Goal: Task Accomplishment & Management: Manage account settings

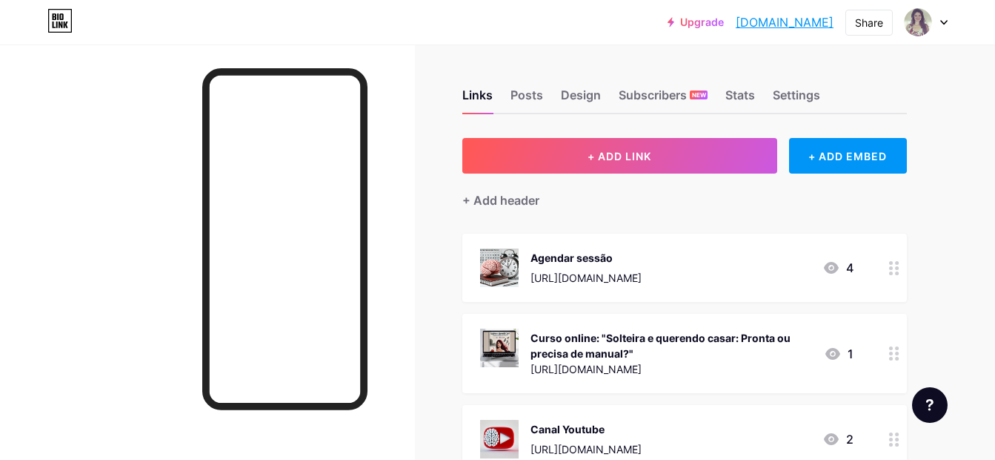
click at [759, 277] on div "Agendar sessão [URL][DOMAIN_NAME] 4" at bounding box center [667, 267] width 374 height 39
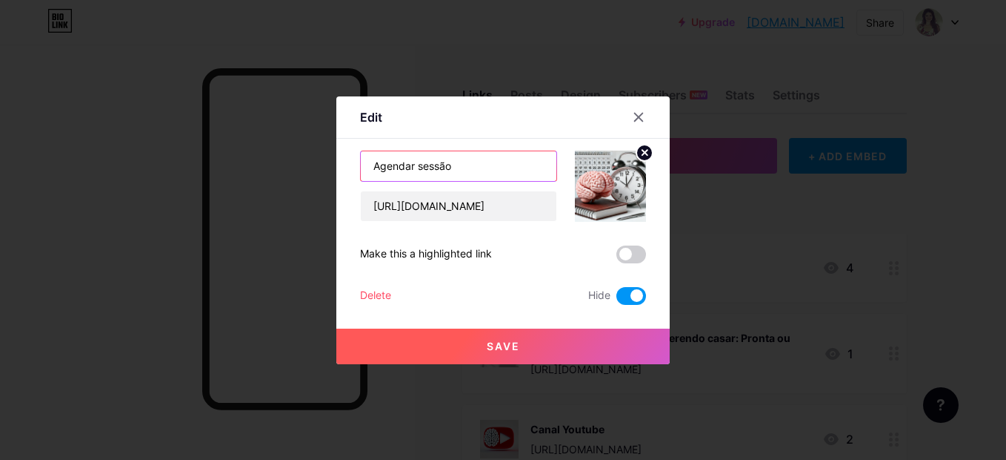
drag, startPoint x: 493, startPoint y: 166, endPoint x: 328, endPoint y: 173, distance: 165.4
click at [328, 173] on div "Edit Content YouTube Play YouTube video without leaving your page. ADD Vimeo Pl…" at bounding box center [503, 230] width 1006 height 460
paste input "ejum com Propósito: Treinamento para alinhar corpo, mente e espírit"
drag, startPoint x: 448, startPoint y: 171, endPoint x: 264, endPoint y: 161, distance: 184.1
click at [264, 161] on div "Edit Content YouTube Play YouTube video without leaving your page. ADD Vimeo Pl…" at bounding box center [503, 230] width 1006 height 460
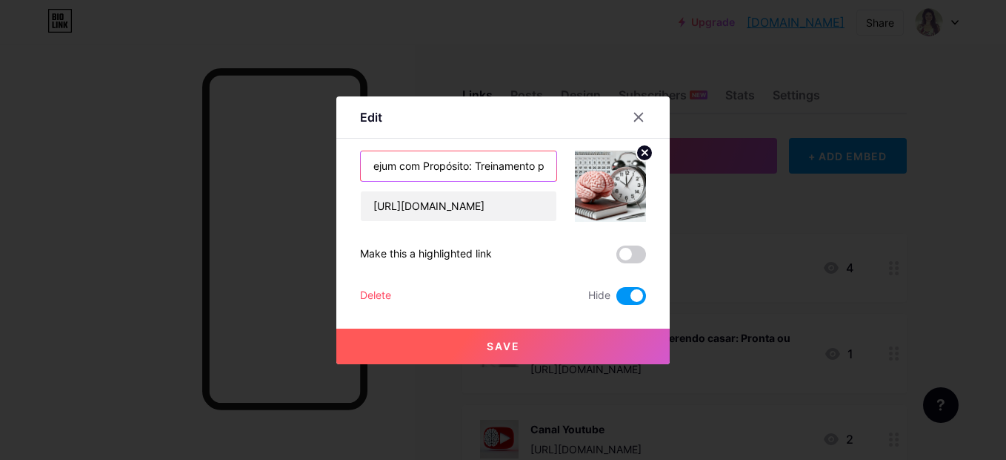
click at [371, 167] on input "ejum com Propósito: Treinamento para alinhar corpo, mente e espírito" at bounding box center [459, 166] width 196 height 30
drag, startPoint x: 473, startPoint y: 168, endPoint x: 684, endPoint y: 165, distance: 211.2
click at [684, 165] on div "Edit Content YouTube Play YouTube video without leaving your page. ADD Vimeo Pl…" at bounding box center [503, 230] width 1006 height 460
type input "Mentoria Jejum com Propósito: Treinamento para alinhar corpo, mente e espírito"
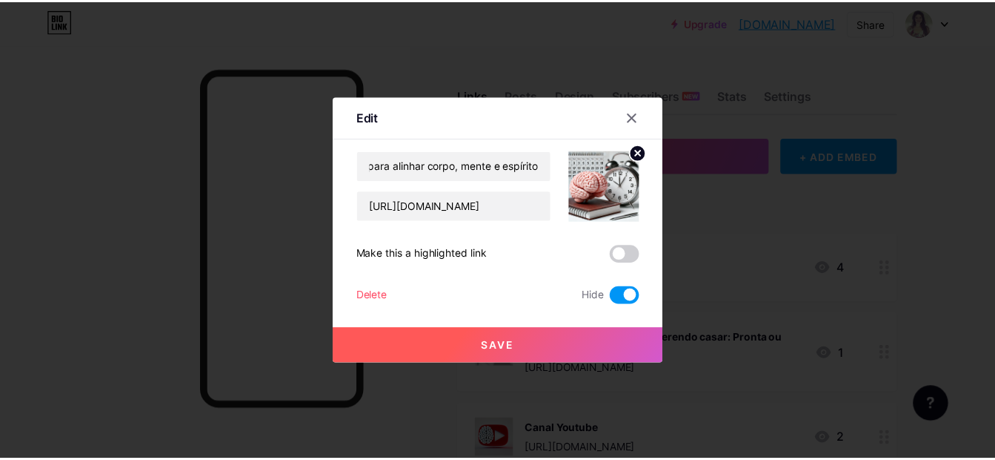
scroll to position [0, 0]
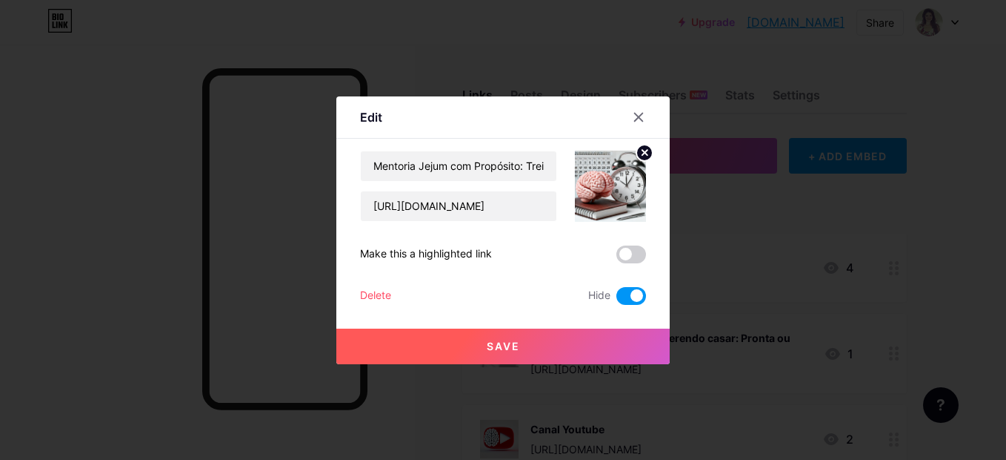
click at [497, 343] on span "Save" at bounding box center [503, 345] width 33 height 13
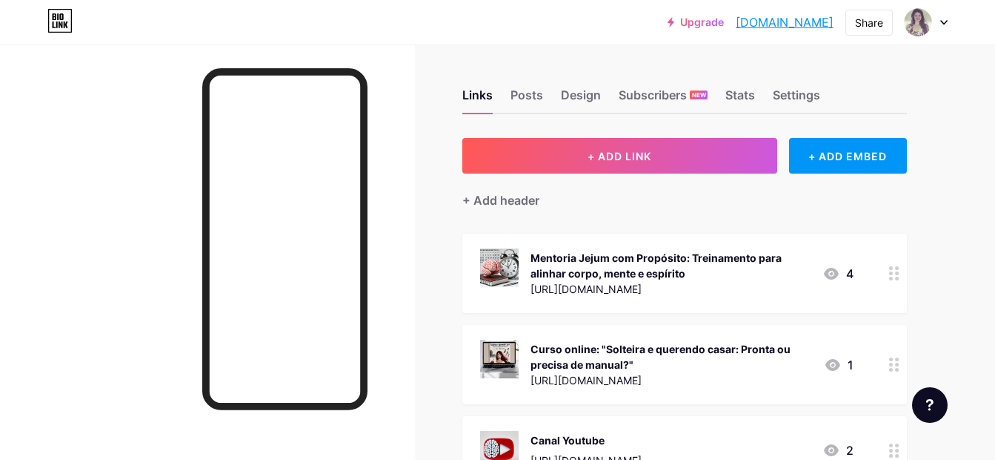
click at [748, 279] on div "Mentoria Jejum com Propósito: Treinamento para alinhar corpo, mente e espírito" at bounding box center [671, 265] width 280 height 31
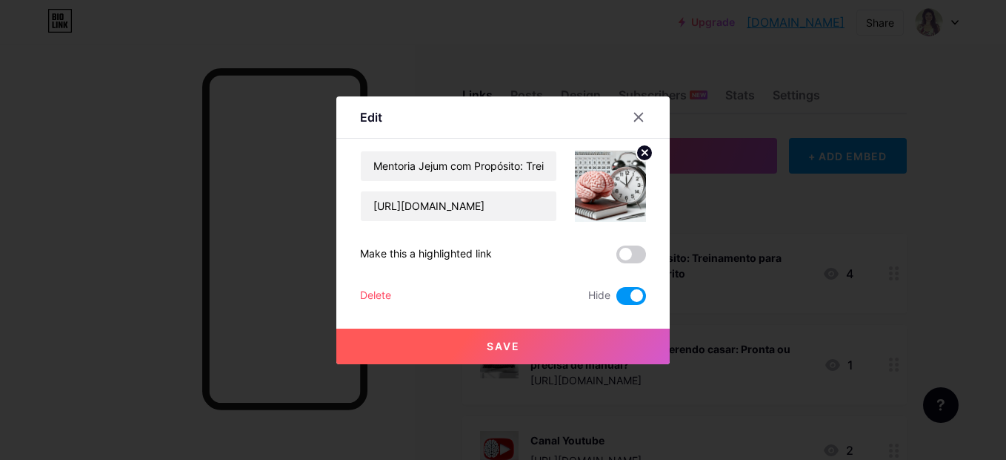
click at [626, 293] on span at bounding box center [632, 296] width 30 height 18
click at [617, 299] on input "checkbox" at bounding box center [617, 299] width 0 height 0
click at [529, 350] on button "Save" at bounding box center [503, 346] width 334 height 36
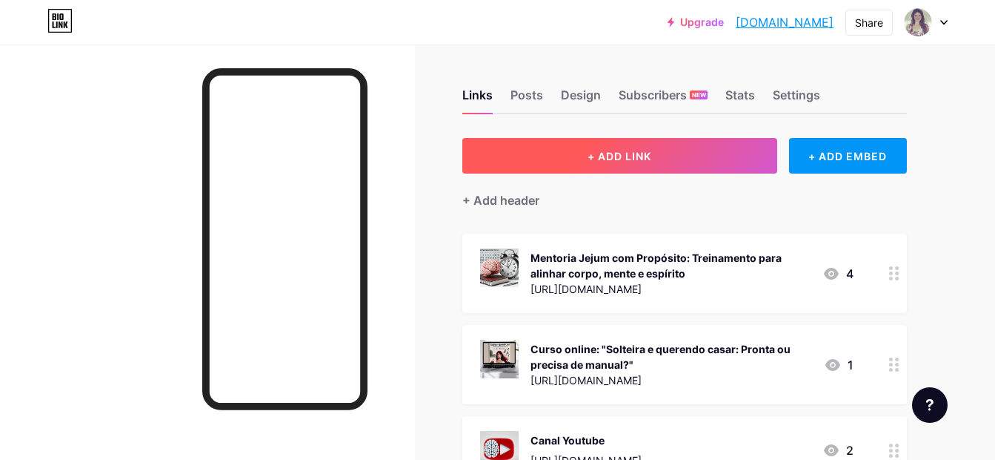
click at [645, 156] on span "+ ADD LINK" at bounding box center [620, 156] width 64 height 13
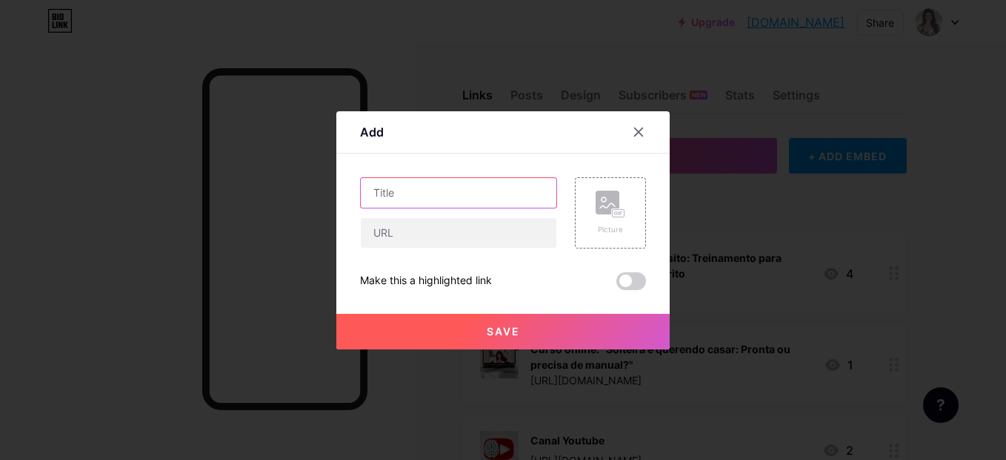
click at [484, 193] on input "text" at bounding box center [459, 193] width 196 height 30
paste input "Mentoria Feminilidade em Cristo — Crescendo como filha e noiva"
click at [393, 193] on input "Mentoria Feminilidade em Cristo — Crescendo como filha e noiva" at bounding box center [459, 193] width 196 height 30
type input "Mentoria Feminilidade em Cristo — Crescendo como filha e noiva"
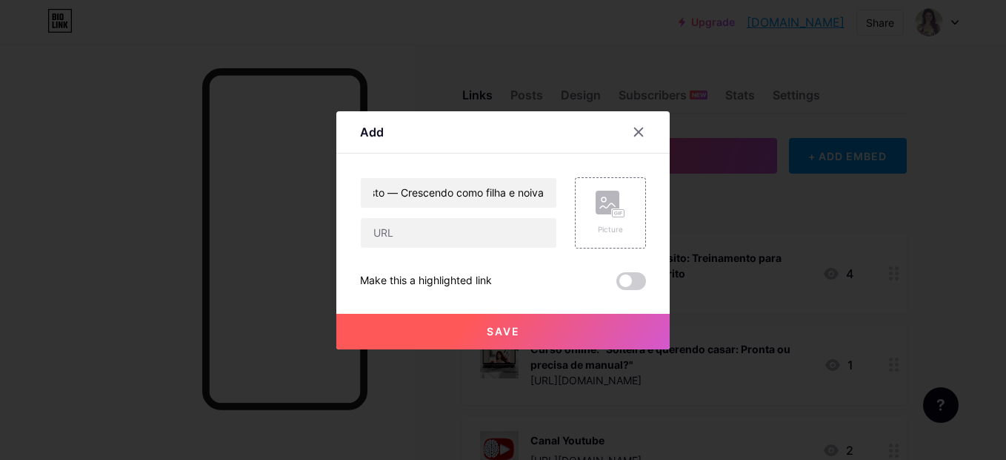
scroll to position [0, 0]
click at [532, 331] on button "Save" at bounding box center [503, 332] width 334 height 36
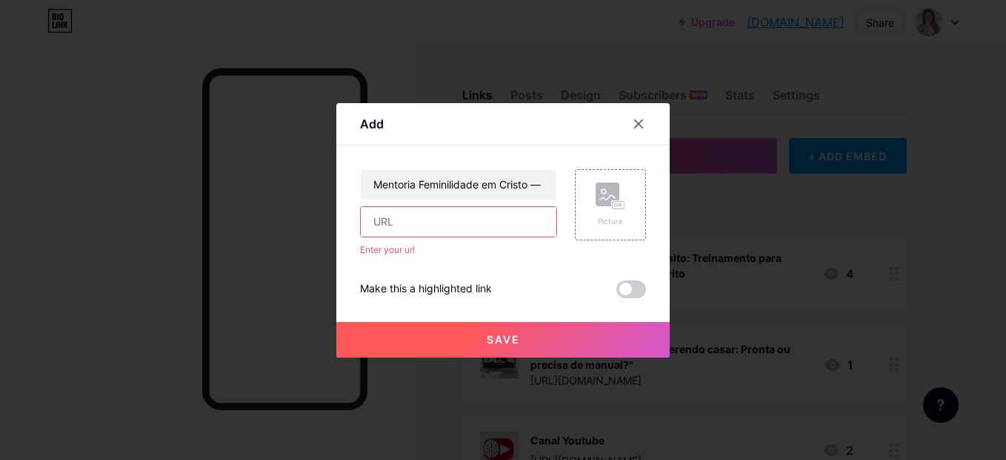
click at [504, 235] on input "text" at bounding box center [459, 222] width 196 height 30
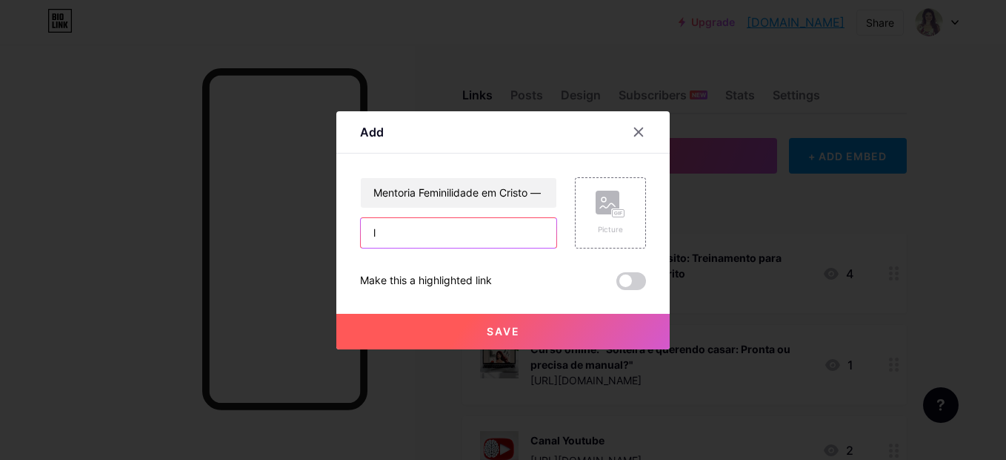
type input "l"
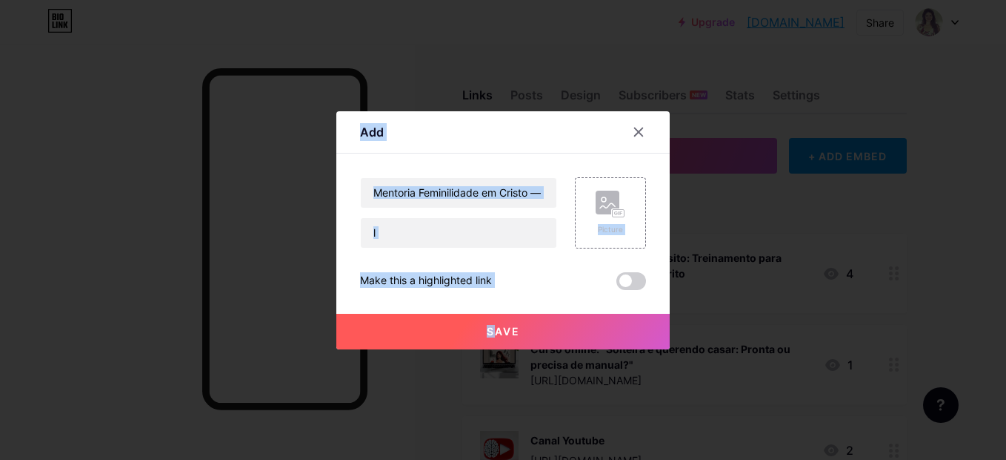
drag, startPoint x: 476, startPoint y: 357, endPoint x: 485, endPoint y: 327, distance: 31.9
click at [485, 327] on div "Add Content YouTube Play YouTube video without leaving your page. ADD Vimeo Pla…" at bounding box center [503, 230] width 1006 height 460
click at [487, 327] on span "Save" at bounding box center [503, 331] width 33 height 13
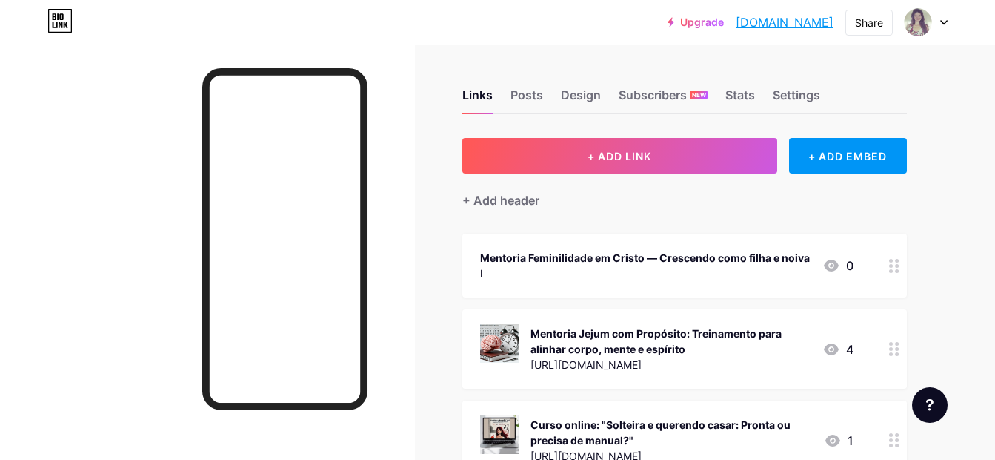
click at [724, 339] on div "Mentoria Jejum com Propósito: Treinamento para alinhar corpo, mente e espírito" at bounding box center [671, 340] width 280 height 31
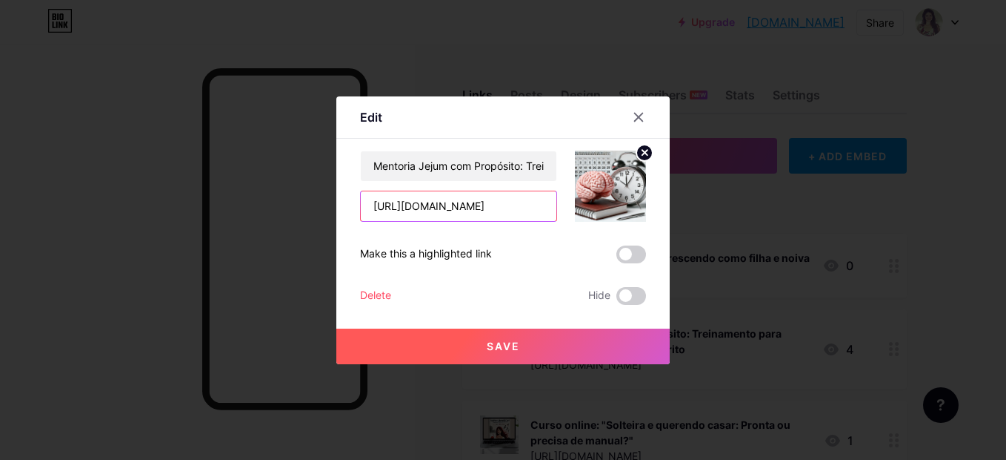
drag, startPoint x: 507, startPoint y: 208, endPoint x: 349, endPoint y: 195, distance: 158.4
click at [349, 195] on div "Edit Content YouTube Play YouTube video without leaving your page. ADD Vimeo Pl…" at bounding box center [503, 230] width 334 height 268
click at [791, 184] on div at bounding box center [503, 230] width 1006 height 460
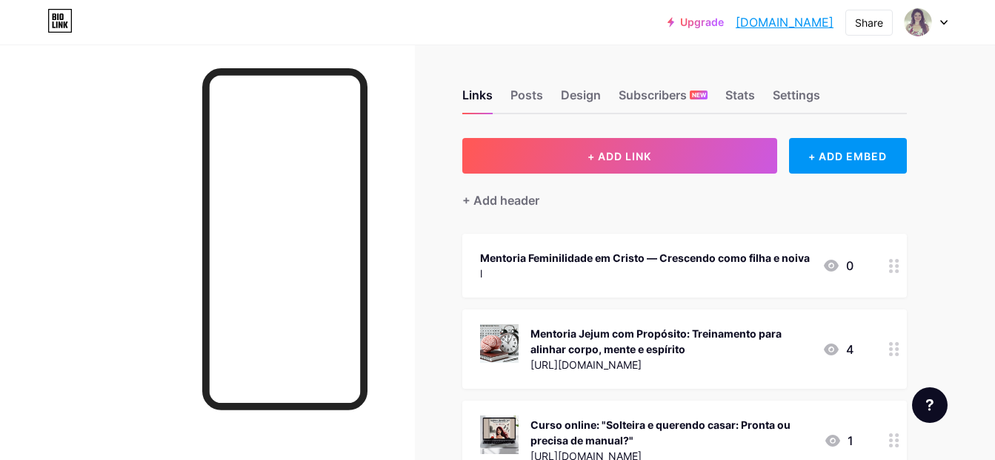
click at [734, 259] on div "Mentoria Feminilidade em Cristo — Crescendo como filha e noiva" at bounding box center [645, 258] width 330 height 16
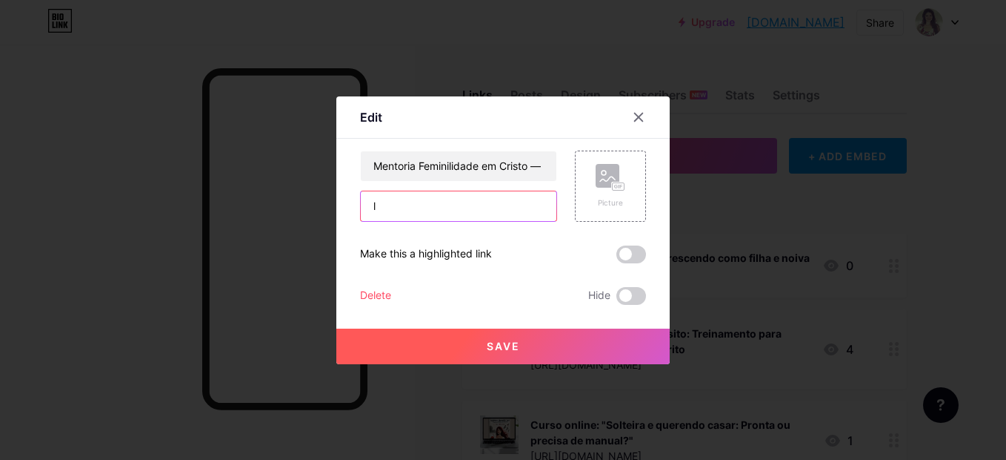
drag, startPoint x: 396, startPoint y: 203, endPoint x: 297, endPoint y: 197, distance: 98.8
click at [297, 197] on div "Edit Content YouTube Play YouTube video without leaving your page. ADD Vimeo Pl…" at bounding box center [503, 230] width 1006 height 460
paste input "[URL][DOMAIN_NAME]"
type input "[URL][DOMAIN_NAME]"
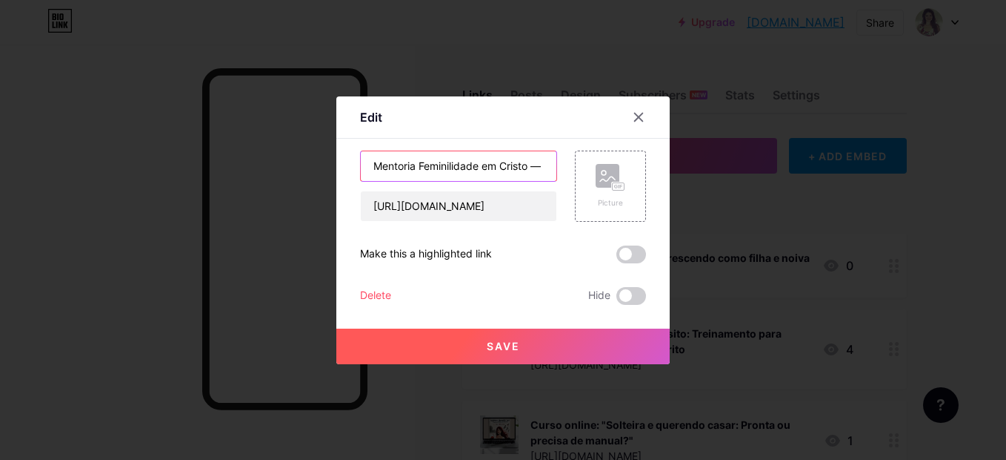
click at [541, 165] on input "Mentoria Feminilidade em Cristo — Crescendo como filha e noiva" at bounding box center [459, 166] width 196 height 30
type input "Mentoria Feminilidade em Cristo: Crescendo como filha e noiva"
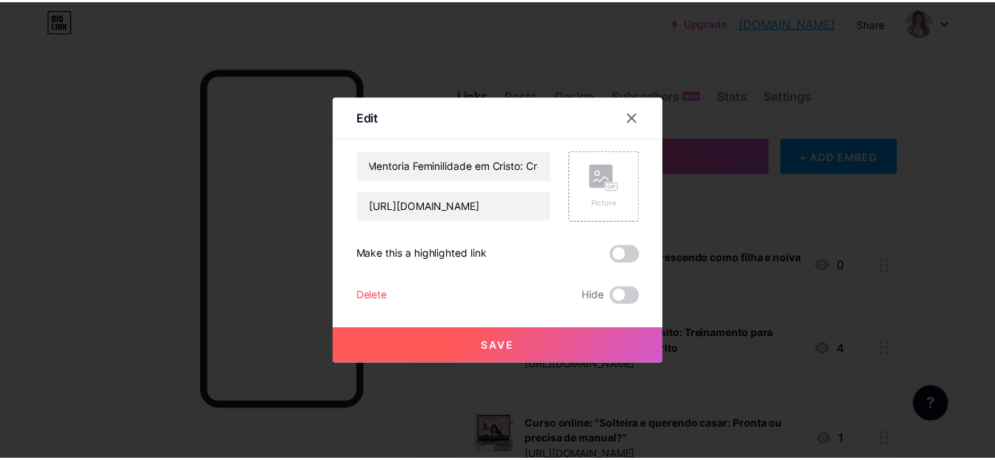
scroll to position [0, 0]
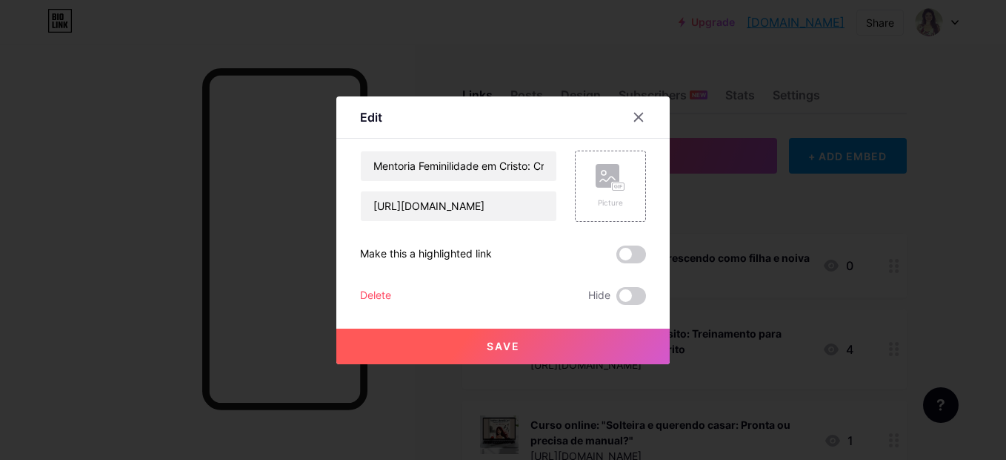
click at [504, 350] on span "Save" at bounding box center [503, 345] width 33 height 13
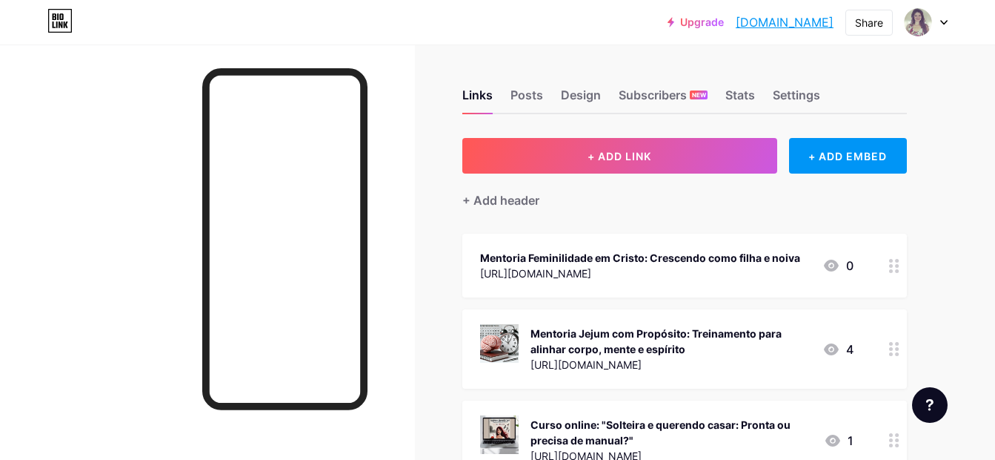
click at [895, 267] on icon at bounding box center [894, 266] width 10 height 14
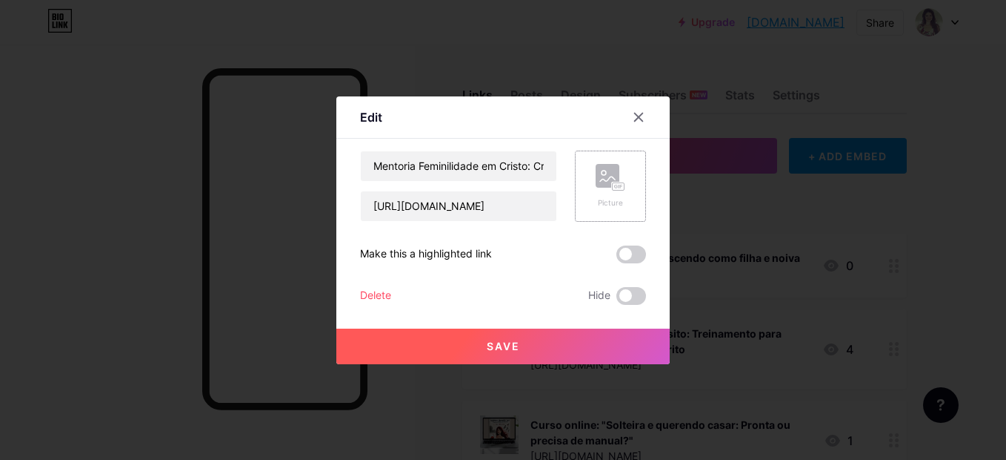
click at [613, 185] on rect at bounding box center [619, 185] width 12 height 7
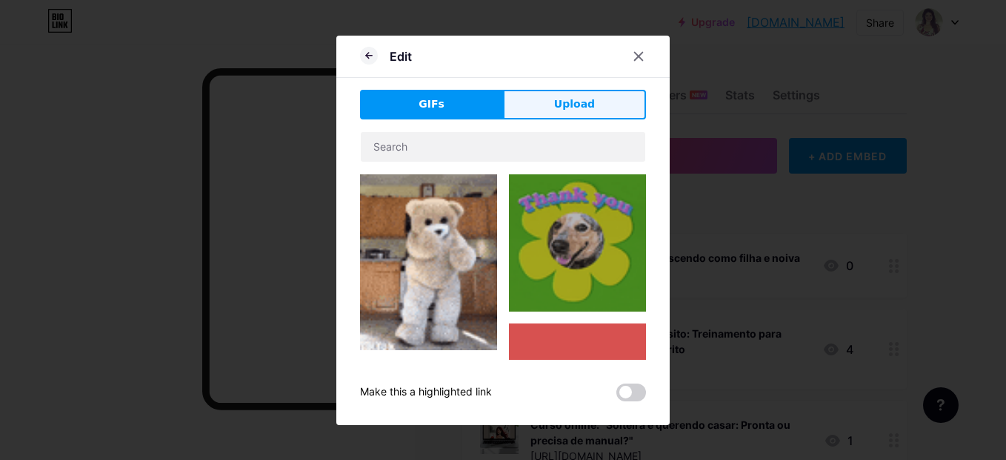
click at [590, 112] on button "Upload" at bounding box center [574, 105] width 143 height 30
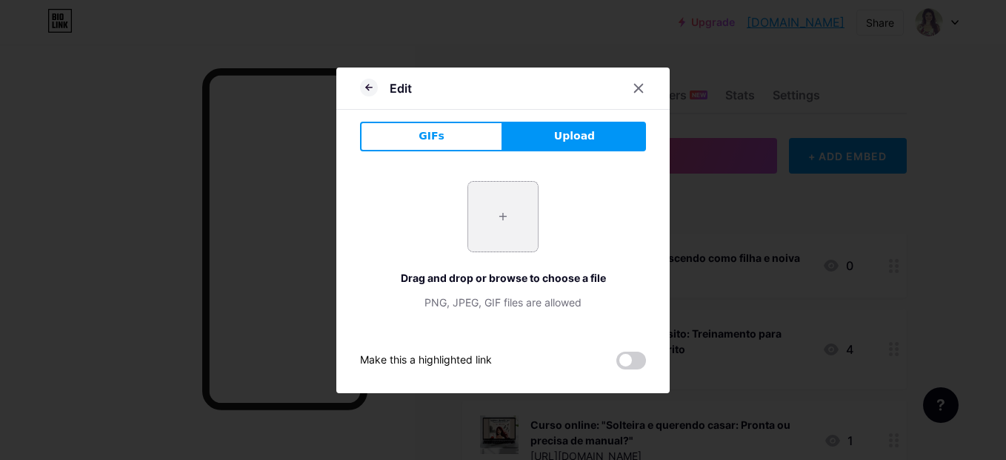
click at [482, 208] on input "file" at bounding box center [503, 217] width 70 height 70
type input "C:\fakepath\ChatGPT Image 10 de jul. de 2025, 09_06_43.png"
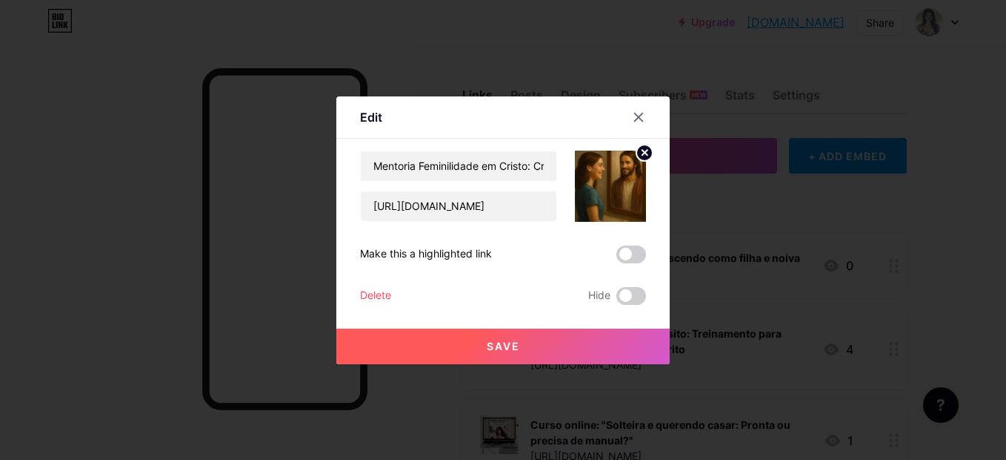
click at [492, 355] on button "Save" at bounding box center [503, 346] width 334 height 36
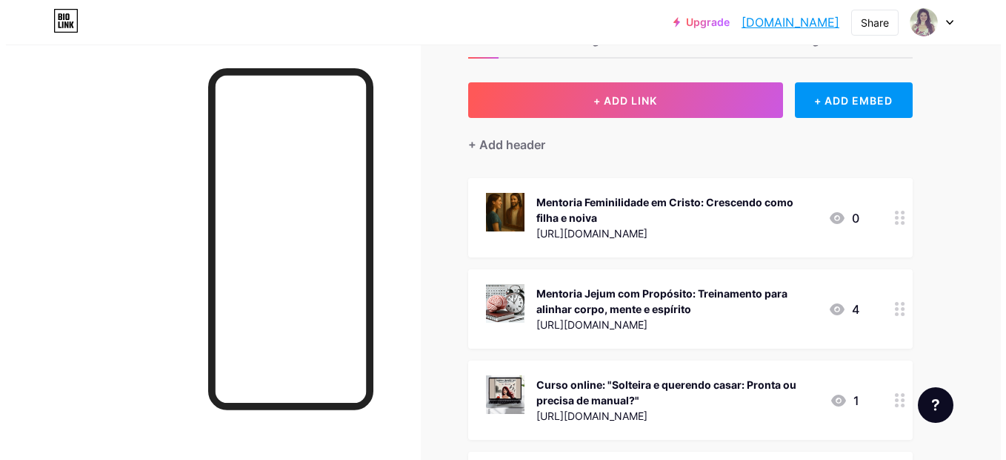
scroll to position [60, 0]
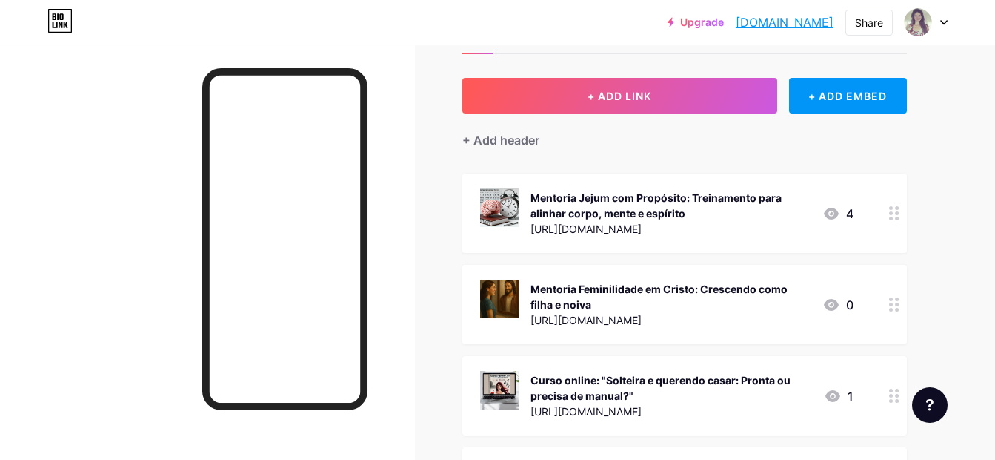
click at [720, 212] on div "Mentoria Jejum com Propósito: Treinamento para alinhar corpo, mente e espírito" at bounding box center [671, 205] width 280 height 31
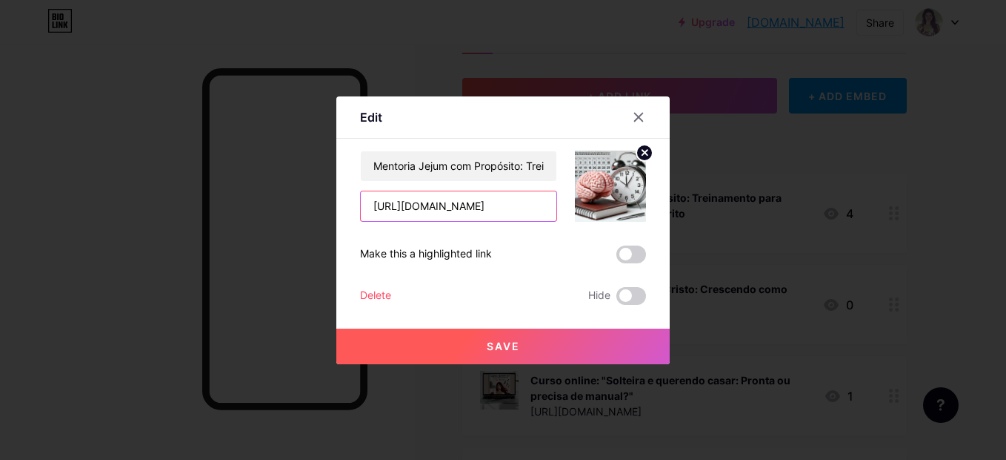
drag, startPoint x: 485, startPoint y: 202, endPoint x: 319, endPoint y: 182, distance: 167.9
click at [319, 182] on div "Edit Content YouTube Play YouTube video without leaving your page. ADD Vimeo Pl…" at bounding box center [503, 230] width 1006 height 460
